Goal: Check status: Check status

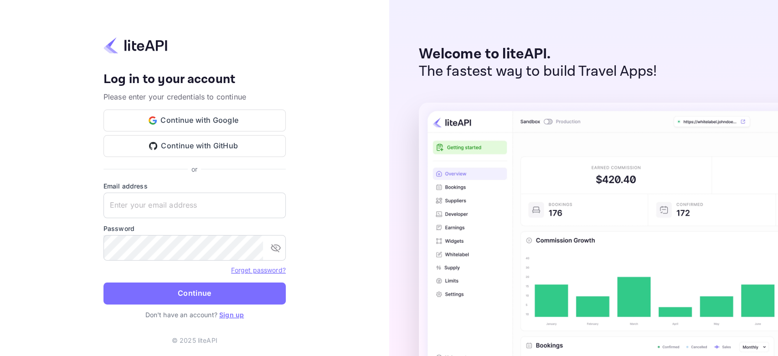
type input "[EMAIL_ADDRESS][DOMAIN_NAME]"
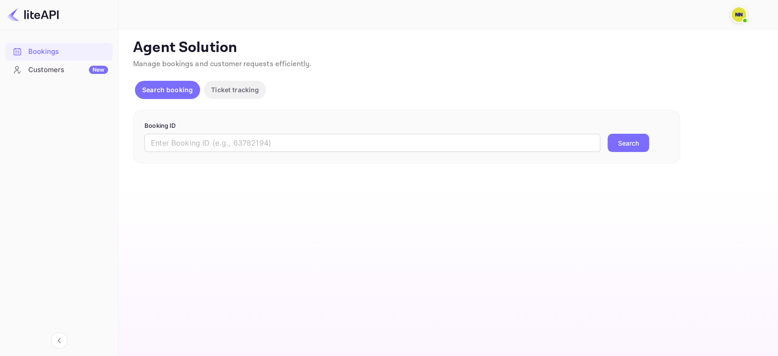
click at [358, 259] on main "Unsaved Changes Ticket Affiliate URL [URL][DOMAIN_NAME] Business partner name N…" at bounding box center [449, 193] width 660 height 326
paste input "'8910193"
click at [202, 146] on input "'8910193" at bounding box center [373, 143] width 456 height 18
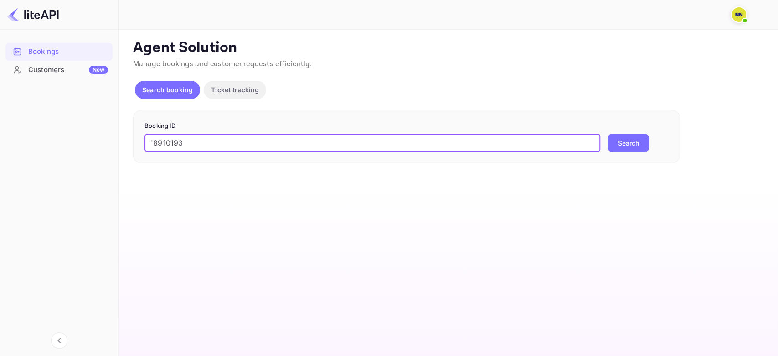
click at [154, 141] on input "'8910193" at bounding box center [373, 143] width 456 height 18
type input "8910193"
click at [608, 134] on button "Search" at bounding box center [628, 143] width 41 height 18
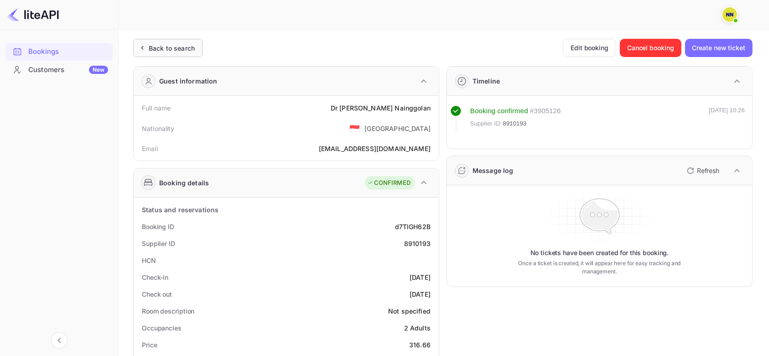
click at [179, 47] on div "Back to search" at bounding box center [172, 48] width 46 height 10
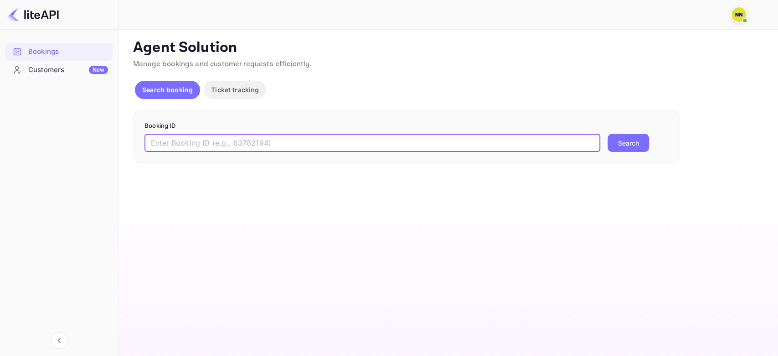
drag, startPoint x: 182, startPoint y: 149, endPoint x: 179, endPoint y: 143, distance: 6.3
click at [183, 150] on input "text" at bounding box center [373, 143] width 456 height 18
paste input "'8912062"
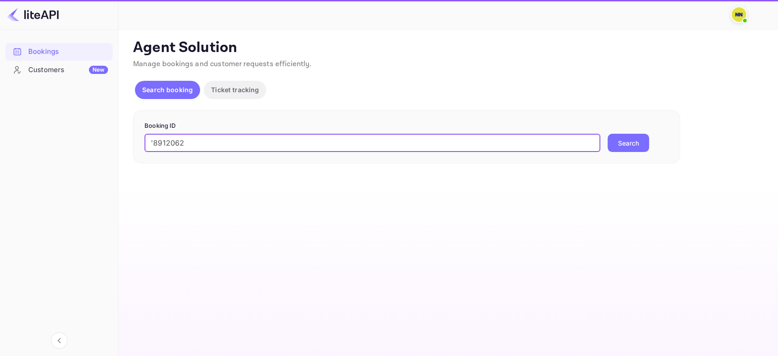
click at [153, 143] on input "'8912062" at bounding box center [373, 143] width 456 height 18
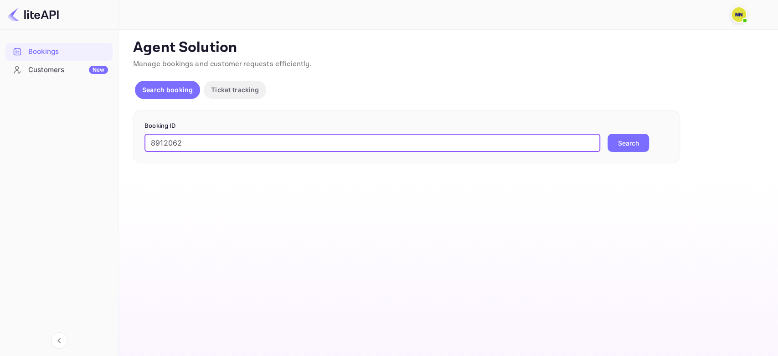
type input "8912062"
click at [608, 134] on button "Search" at bounding box center [628, 143] width 41 height 18
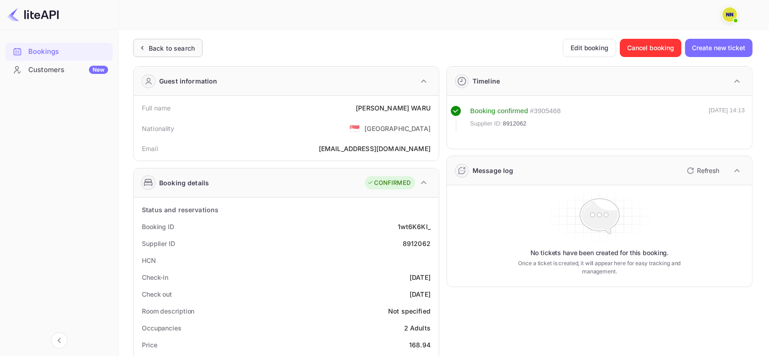
click at [177, 50] on div "Back to search" at bounding box center [172, 48] width 46 height 10
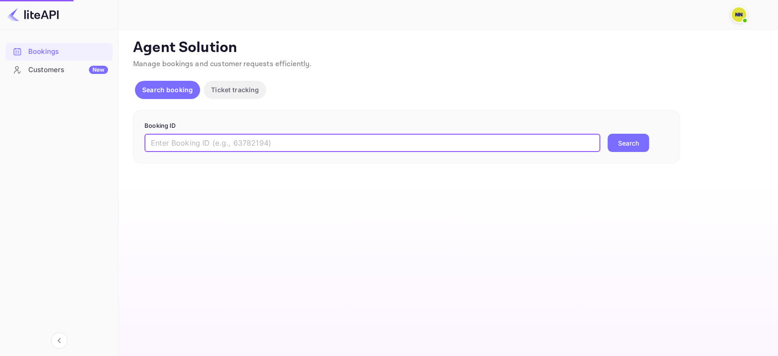
drag, startPoint x: 182, startPoint y: 144, endPoint x: 171, endPoint y: 142, distance: 11.2
click at [181, 144] on input "text" at bounding box center [373, 143] width 456 height 18
paste input "'9014737"
click at [154, 140] on input "'9014737" at bounding box center [373, 143] width 456 height 18
type input "9014737"
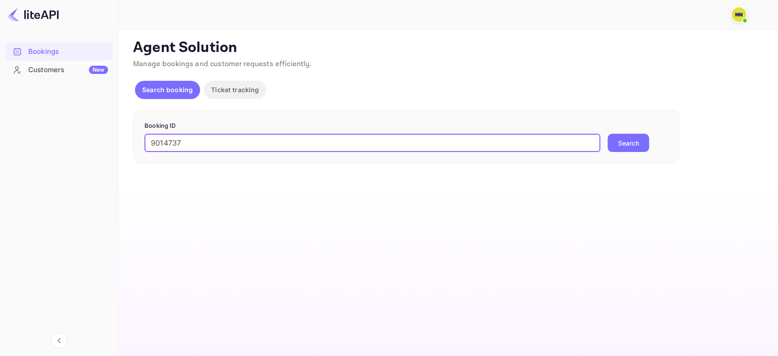
click at [608, 134] on button "Search" at bounding box center [628, 143] width 41 height 18
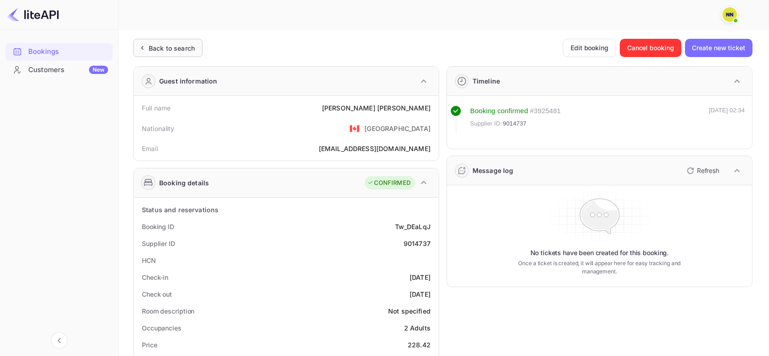
click at [171, 53] on div "Back to search" at bounding box center [167, 48] width 69 height 18
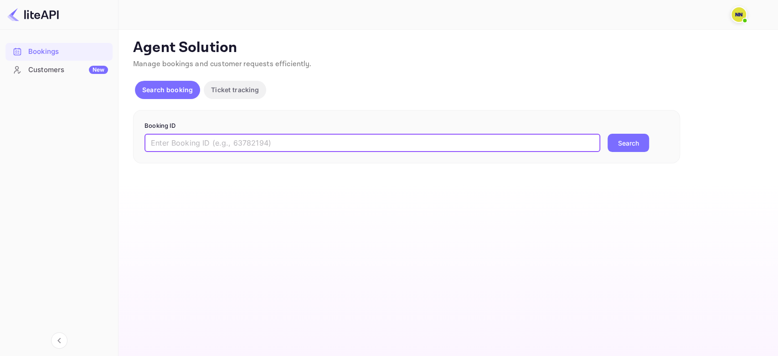
click at [165, 144] on input "text" at bounding box center [373, 143] width 456 height 18
paste input "'8990290"
drag, startPoint x: 153, startPoint y: 142, endPoint x: 174, endPoint y: 141, distance: 20.5
click at [154, 144] on input "'8990290" at bounding box center [373, 143] width 456 height 18
type input "8990290"
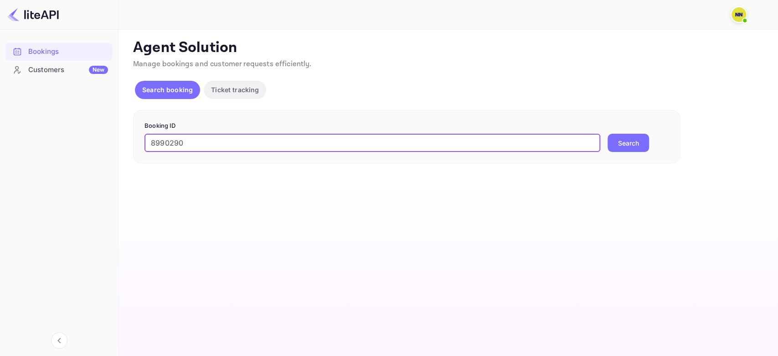
click at [608, 134] on button "Search" at bounding box center [628, 143] width 41 height 18
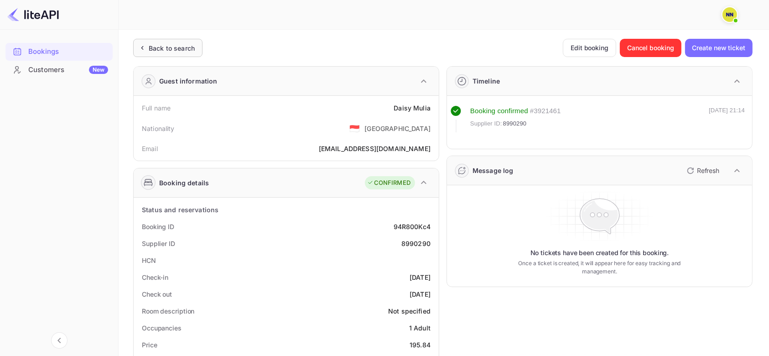
click at [168, 50] on div "Back to search" at bounding box center [172, 48] width 46 height 10
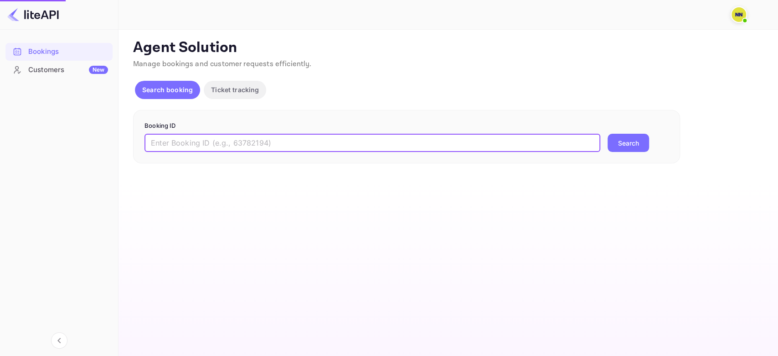
click at [173, 146] on input "text" at bounding box center [373, 143] width 456 height 18
paste input "'9223381"
type input "'9223381"
